Goal: Information Seeking & Learning: Learn about a topic

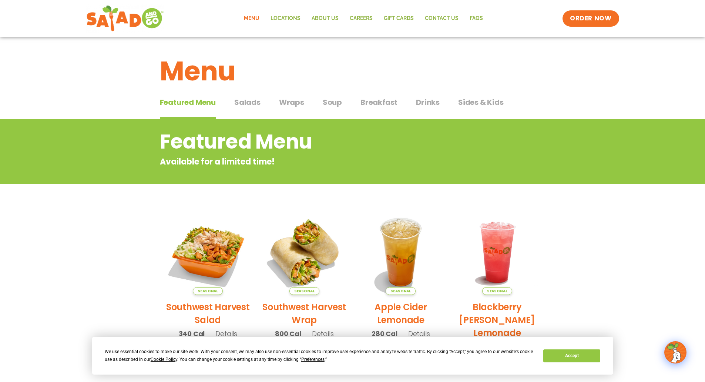
click at [242, 97] on span "Salads" at bounding box center [247, 102] width 26 height 11
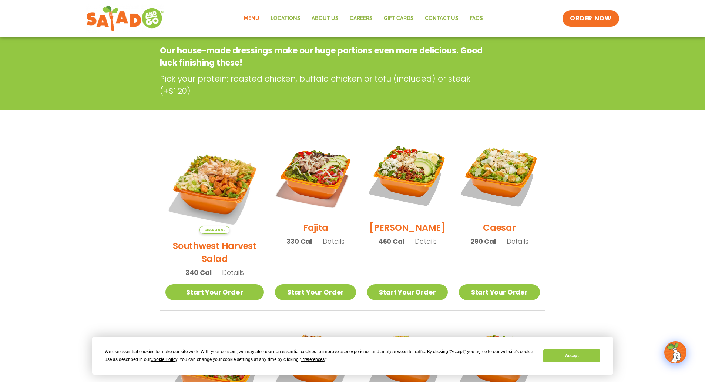
scroll to position [185, 0]
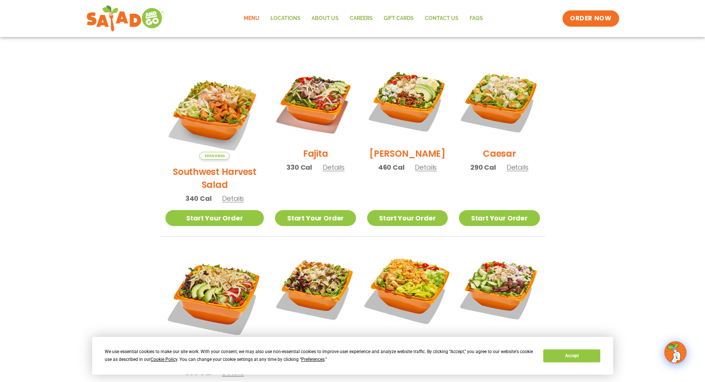
click at [405, 277] on img at bounding box center [407, 288] width 95 height 95
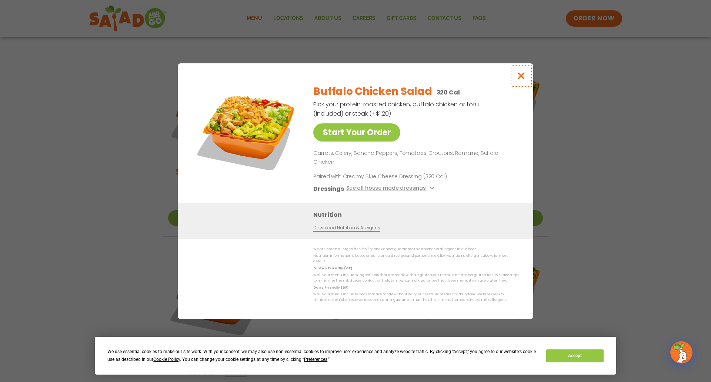
click at [526, 83] on button "Close modal" at bounding box center [521, 75] width 24 height 25
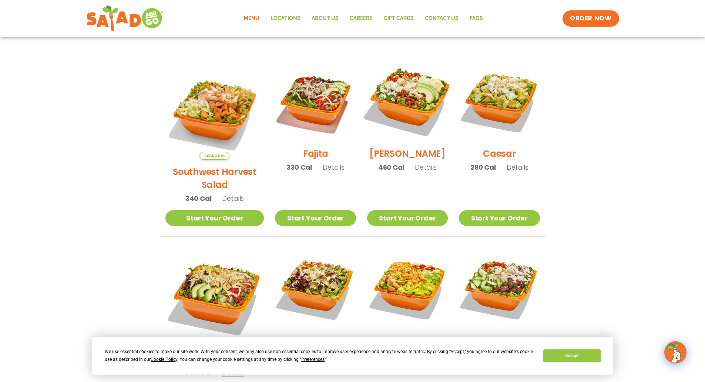
click at [418, 111] on img at bounding box center [407, 101] width 95 height 95
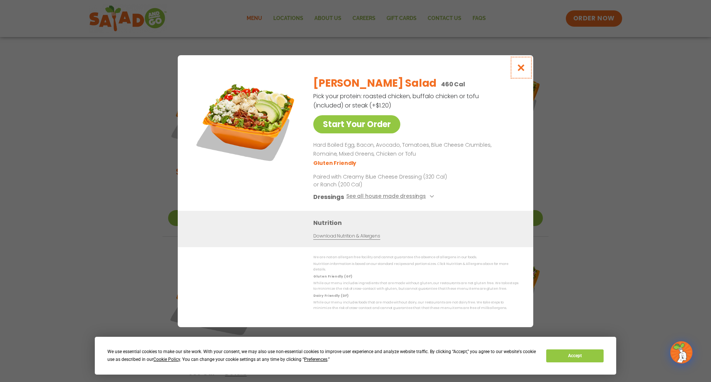
click at [520, 70] on icon "Close modal" at bounding box center [520, 68] width 9 height 8
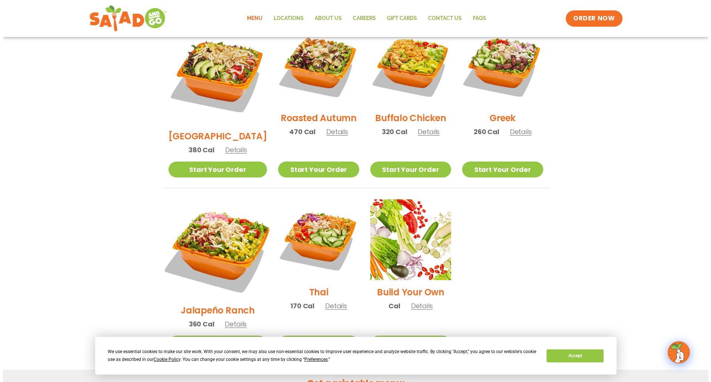
scroll to position [407, 0]
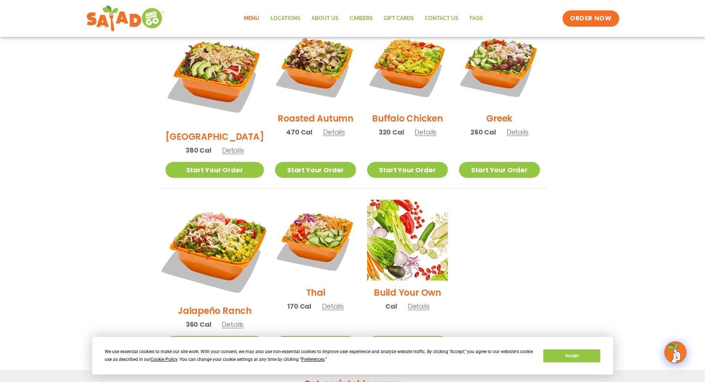
click at [220, 205] on img at bounding box center [215, 249] width 116 height 116
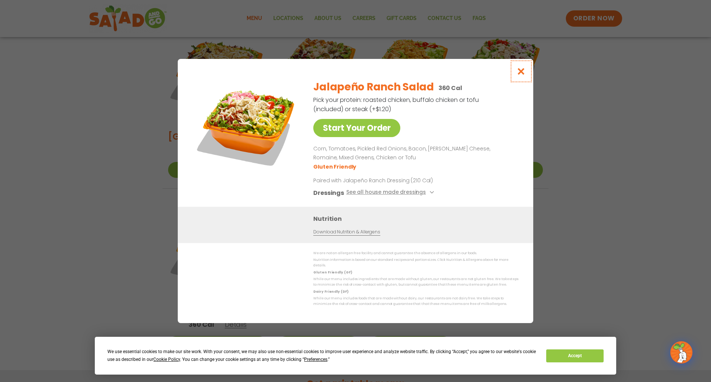
click at [522, 71] on icon "Close modal" at bounding box center [520, 71] width 9 height 8
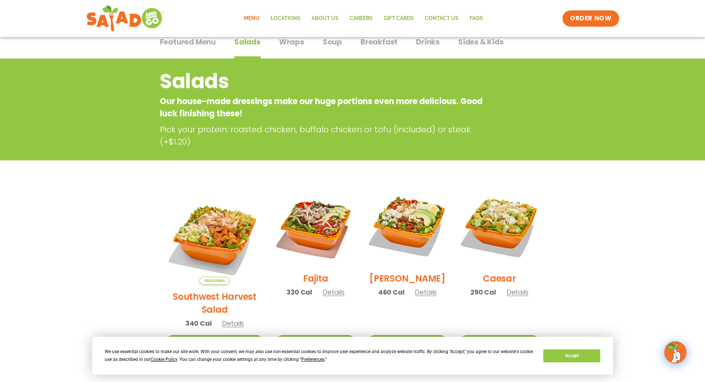
scroll to position [0, 0]
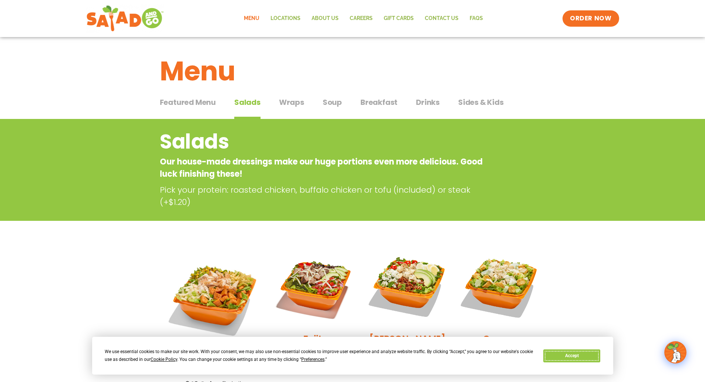
click at [580, 350] on button "Accept" at bounding box center [571, 355] width 57 height 13
